Goal: Check status: Check status

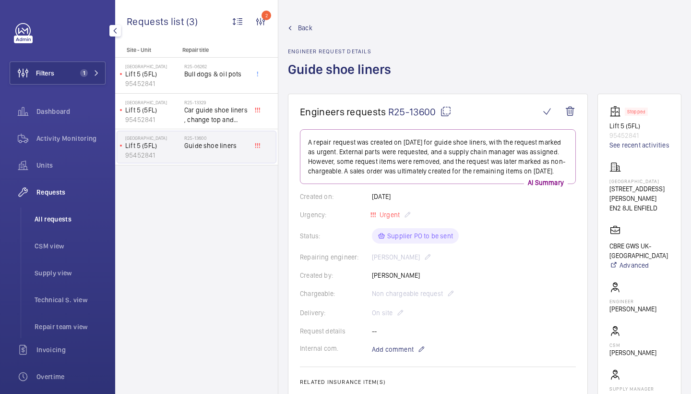
click at [68, 223] on span "All requests" at bounding box center [70, 219] width 71 height 10
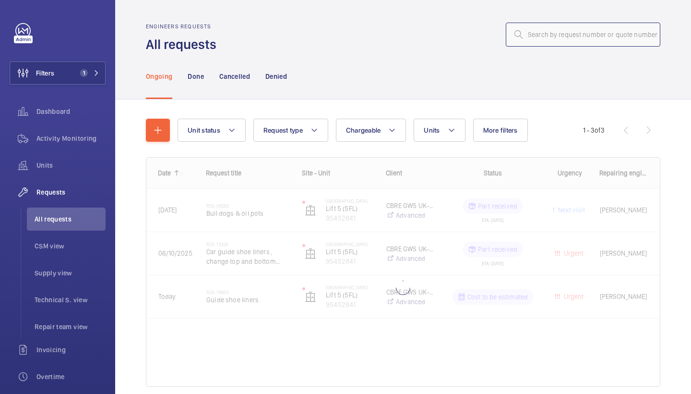
click at [586, 32] on input "text" at bounding box center [583, 35] width 155 height 24
paste input "R25-11124"
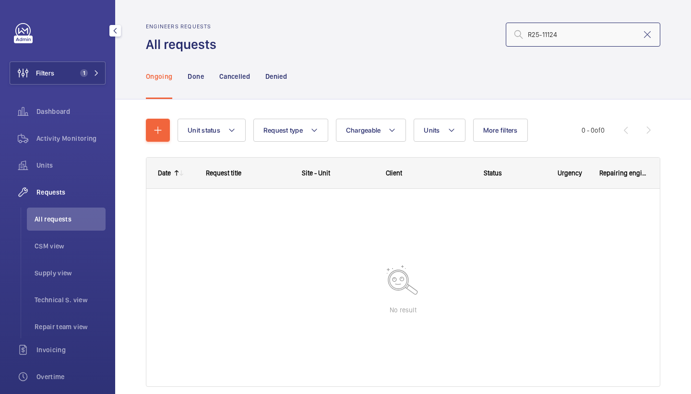
type input "R25-11124"
click at [85, 89] on div "Filters 1 Dashboard Activity Monitoring Units Requests All requests CSM view Su…" at bounding box center [58, 261] width 96 height 476
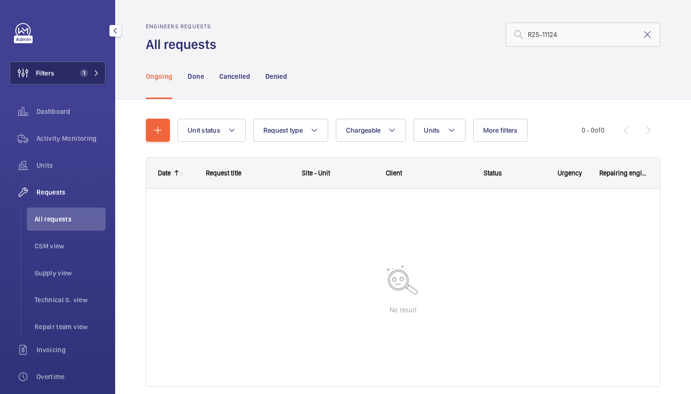
click at [86, 80] on button "Filters 1" at bounding box center [58, 72] width 96 height 23
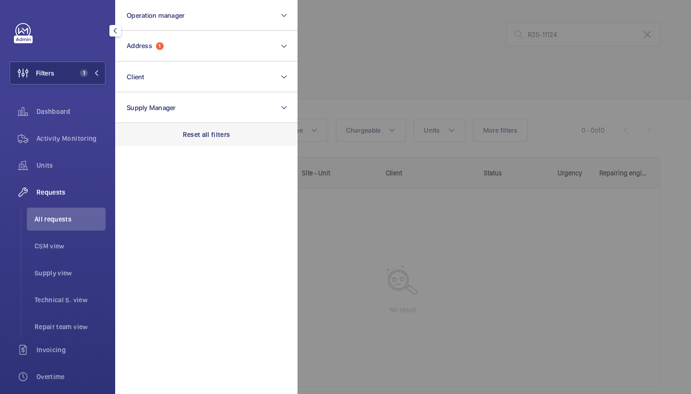
click at [229, 136] on p "Reset all filters" at bounding box center [207, 135] width 48 height 10
click at [412, 95] on div at bounding box center [643, 197] width 691 height 394
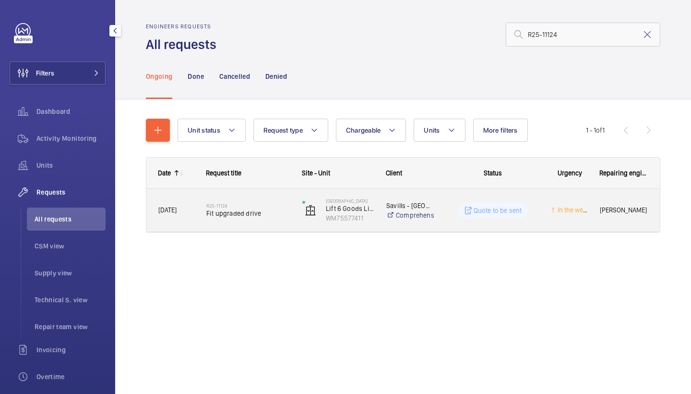
click at [251, 225] on div "R25-[STREET_ADDRESS]" at bounding box center [242, 210] width 95 height 43
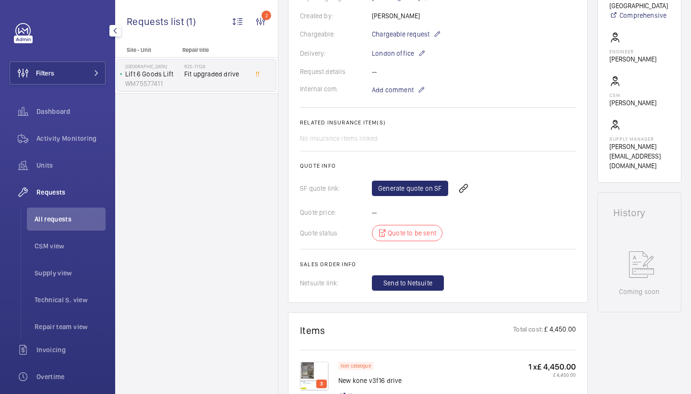
scroll to position [250, 0]
